Goal: Communication & Community: Share content

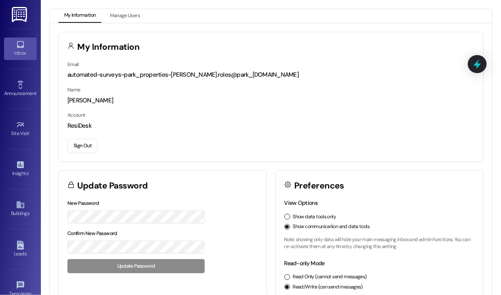
click at [29, 54] on div "Inbox" at bounding box center [20, 53] width 41 height 8
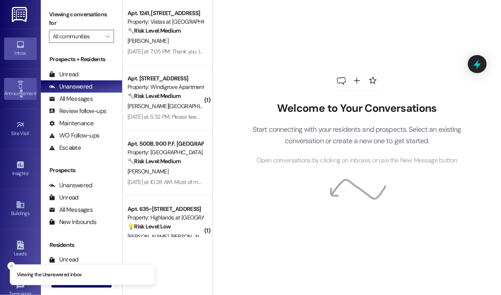
click at [20, 90] on div "Announcement •" at bounding box center [20, 93] width 41 height 8
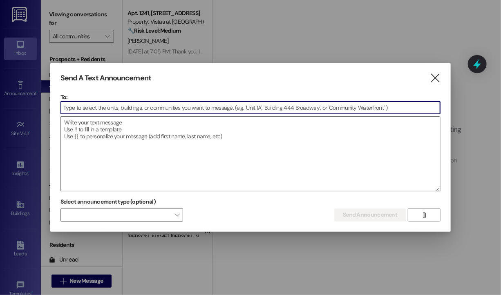
click at [119, 107] on input at bounding box center [251, 108] width 380 height 12
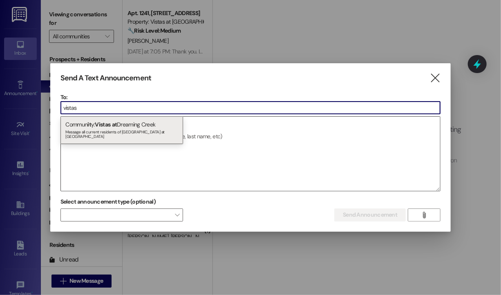
type input "vistas"
click at [116, 124] on span "at" at bounding box center [114, 124] width 5 height 7
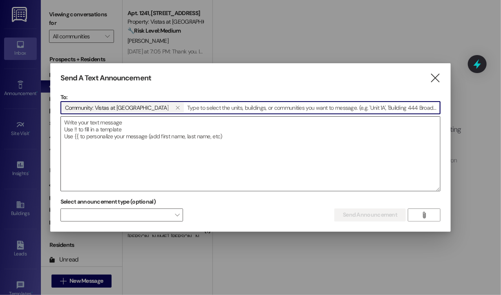
click at [114, 123] on textarea at bounding box center [251, 154] width 380 height 74
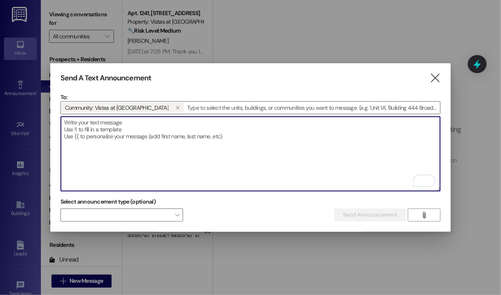
click at [157, 136] on textarea "To enrich screen reader interactions, please activate Accessibility in Grammarl…" at bounding box center [251, 154] width 380 height 74
paste textarea "Hi {{first_name}}, URGENT: If you own a gray Audi parked in front of the 1000 b…"
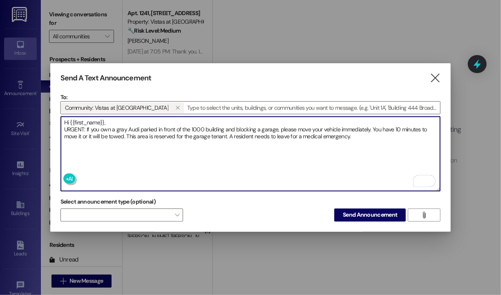
click at [311, 130] on textarea "Hi {{first_name}}, URGENT: If you own a gray Audi parked in front of the 1000 b…" at bounding box center [251, 154] width 380 height 74
click at [348, 177] on textarea "Hi {{first_name}}, URGENT: If you own a gray Audi parked in front of the 1000 b…" at bounding box center [251, 154] width 380 height 74
type textarea "Hi {{first_name}}, URGENT: If you own a gray Audi parked in front of the 1000 b…"
click at [367, 213] on span "Send Announcement" at bounding box center [370, 215] width 54 height 9
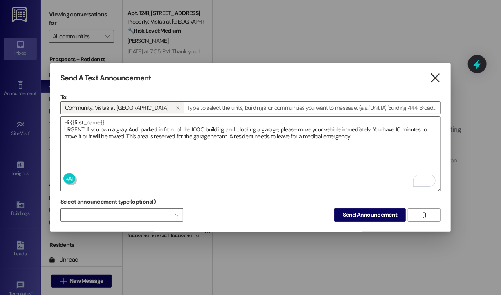
click at [435, 79] on icon "" at bounding box center [435, 78] width 11 height 9
